Goal: Information Seeking & Learning: Learn about a topic

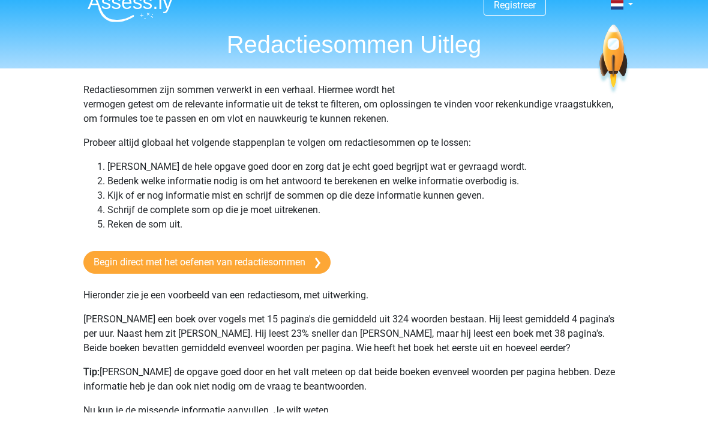
scroll to position [17, 0]
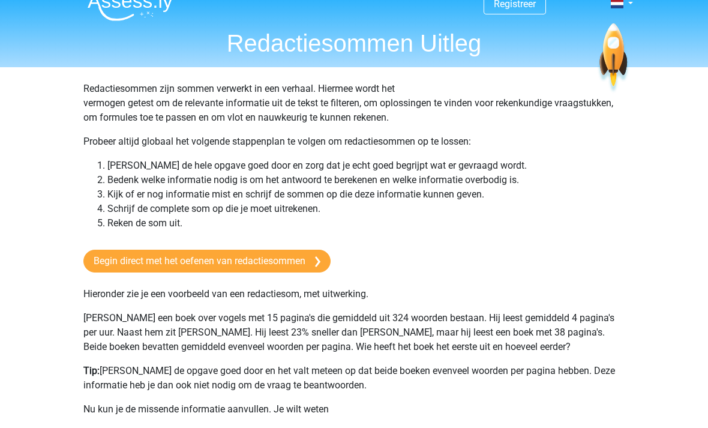
click at [130, 266] on link "Begin direct met het oefenen van redactiesommen" at bounding box center [206, 261] width 247 height 23
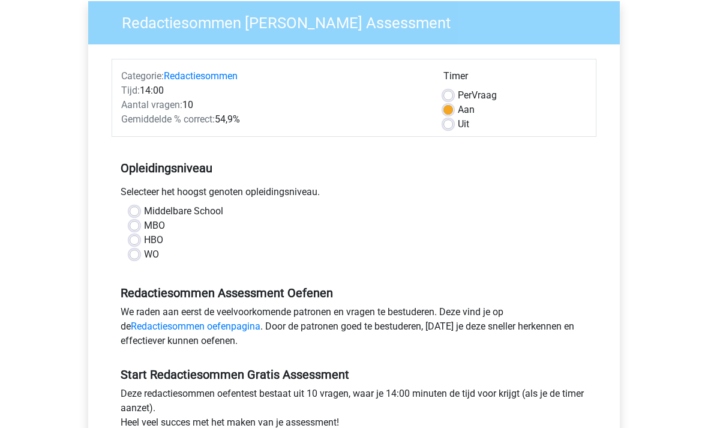
scroll to position [96, 0]
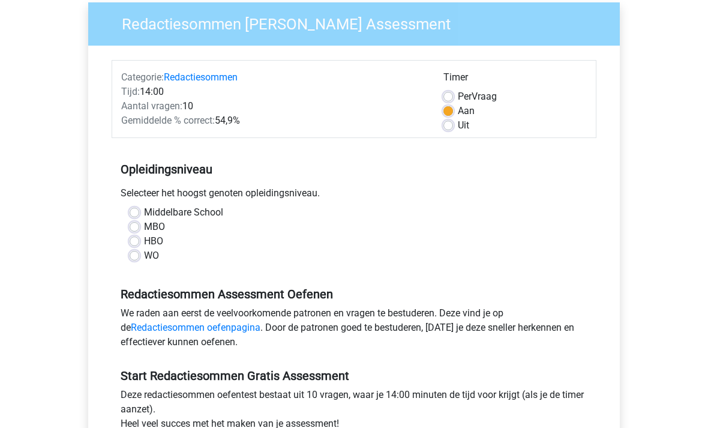
click at [144, 258] on label "WO" at bounding box center [151, 255] width 15 height 14
click at [131, 258] on input "WO" at bounding box center [135, 254] width 10 height 12
radio input "true"
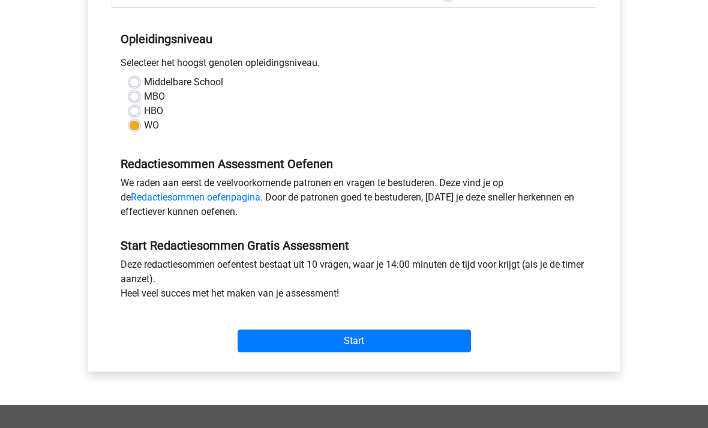
scroll to position [229, 0]
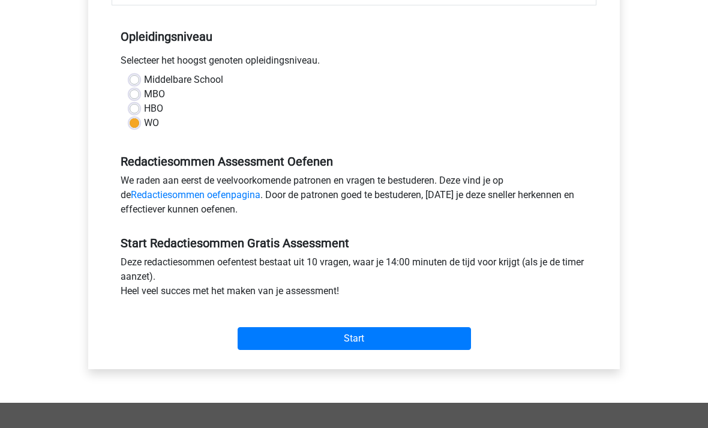
click at [259, 338] on input "Start" at bounding box center [354, 338] width 233 height 23
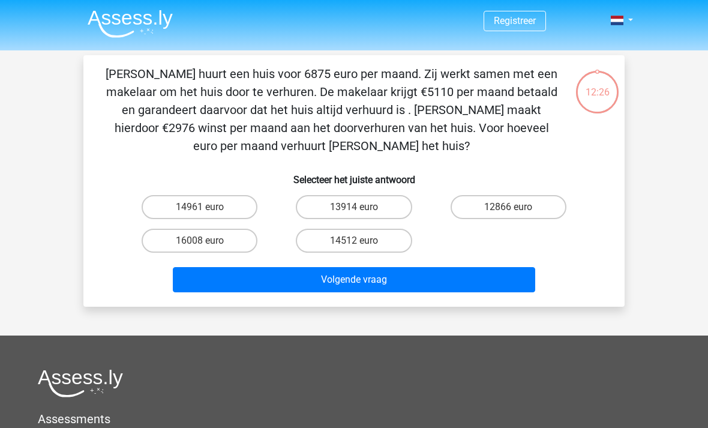
click at [376, 244] on label "14512 euro" at bounding box center [354, 241] width 116 height 24
click at [362, 244] on input "14512 euro" at bounding box center [358, 245] width 8 height 8
radio input "true"
click at [166, 199] on label "14961 euro" at bounding box center [200, 207] width 116 height 24
click at [200, 207] on input "14961 euro" at bounding box center [204, 211] width 8 height 8
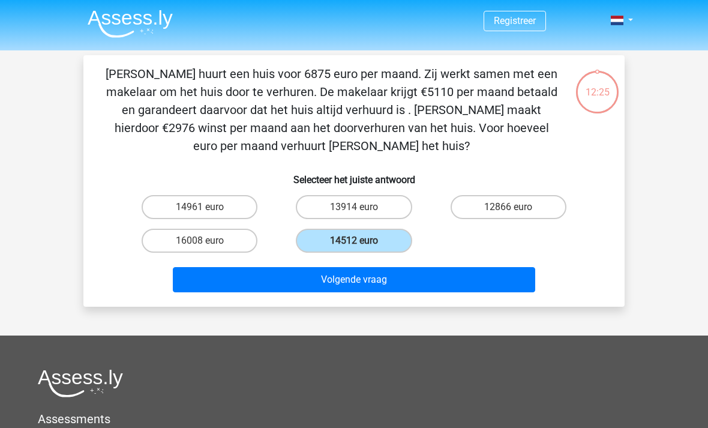
radio input "true"
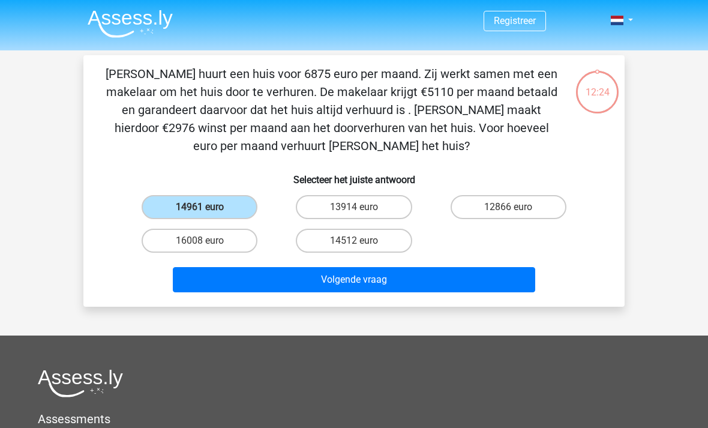
click at [435, 277] on button "Volgende vraag" at bounding box center [354, 279] width 363 height 25
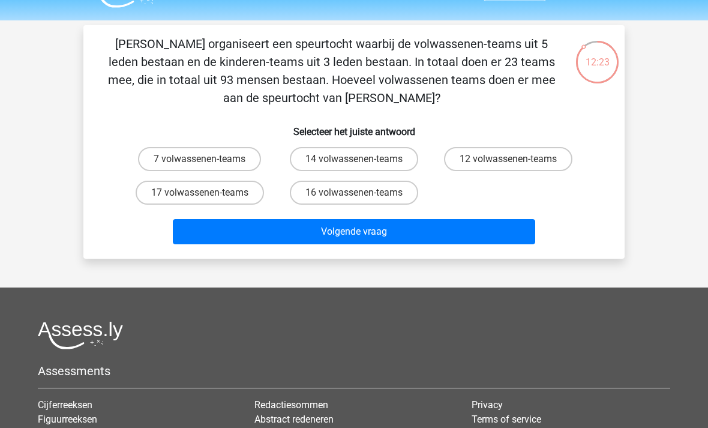
scroll to position [12, 0]
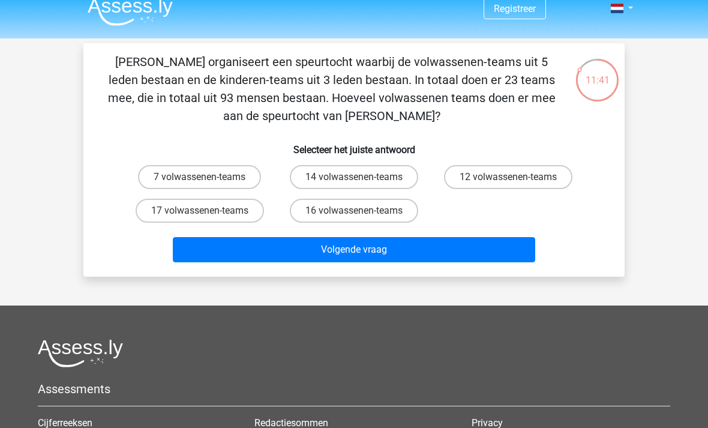
click at [405, 217] on label "16 volwassenen-teams" at bounding box center [354, 211] width 128 height 24
click at [362, 217] on input "16 volwassenen-teams" at bounding box center [358, 215] width 8 height 8
radio input "true"
click at [431, 257] on button "Volgende vraag" at bounding box center [354, 249] width 363 height 25
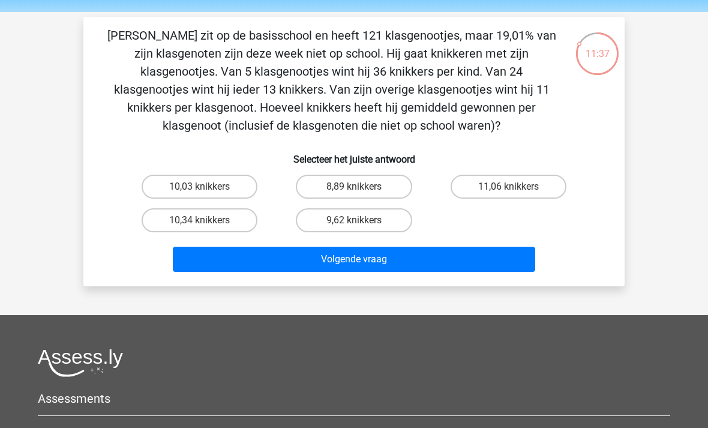
scroll to position [0, 0]
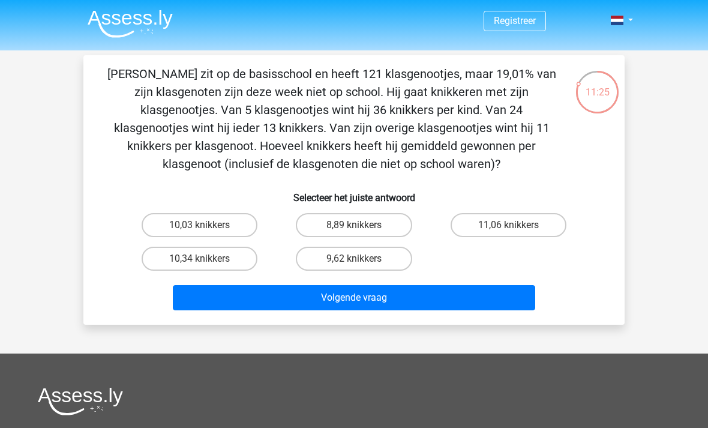
click at [1, 106] on div "Registreer Nederlands English" at bounding box center [354, 335] width 708 height 670
click at [530, 221] on label "11,06 knikkers" at bounding box center [508, 225] width 116 height 24
click at [516, 225] on input "11,06 knikkers" at bounding box center [512, 229] width 8 height 8
radio input "true"
click at [504, 298] on button "Volgende vraag" at bounding box center [354, 297] width 363 height 25
